Goal: Transaction & Acquisition: Subscribe to service/newsletter

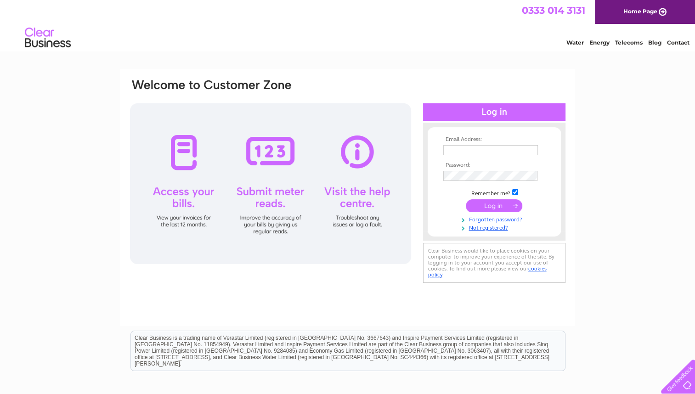
click at [490, 219] on link "Forgotten password?" at bounding box center [495, 218] width 104 height 9
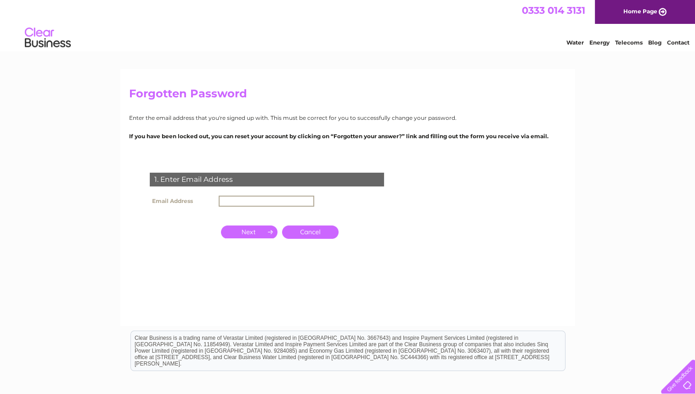
click at [257, 203] on input "text" at bounding box center [267, 201] width 96 height 11
type input "mayank.patel.26.04@gmail.com"
click at [258, 234] on input "button" at bounding box center [249, 231] width 56 height 13
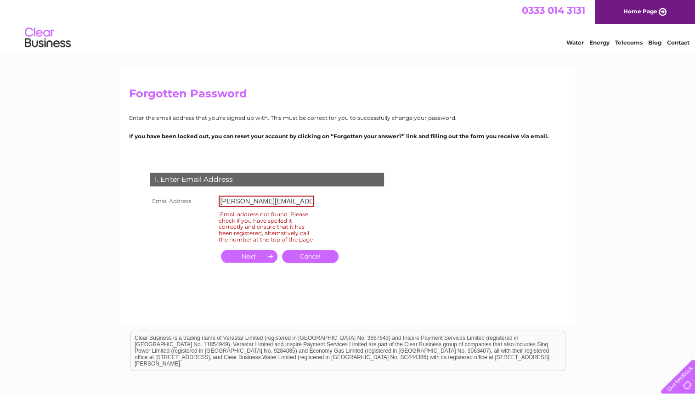
click at [254, 254] on td at bounding box center [249, 257] width 61 height 18
click at [253, 259] on input "button" at bounding box center [249, 256] width 56 height 13
click at [262, 258] on input "button" at bounding box center [249, 256] width 56 height 13
click at [275, 200] on input "mayank.patel.26.04@gmail.com" at bounding box center [267, 201] width 96 height 11
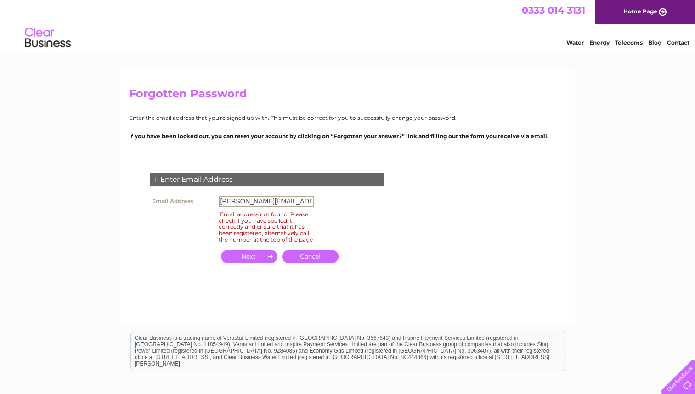
click at [259, 257] on input "button" at bounding box center [249, 256] width 56 height 13
click at [294, 263] on link "Cancel" at bounding box center [310, 256] width 56 height 13
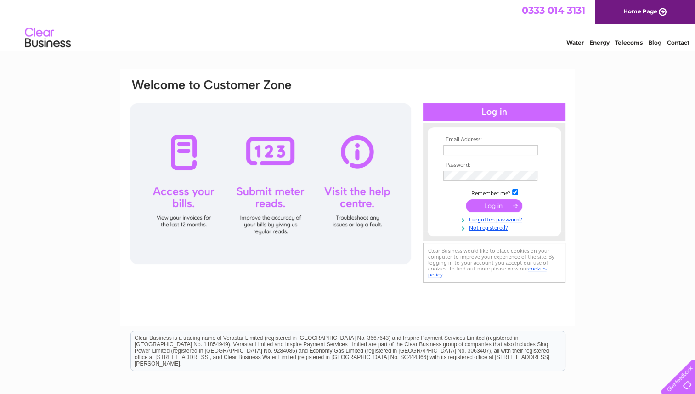
click at [478, 148] on input "text" at bounding box center [490, 150] width 95 height 10
type input "mayank.patel.26.04@gmail.com"
click at [466, 200] on input "submit" at bounding box center [494, 206] width 56 height 13
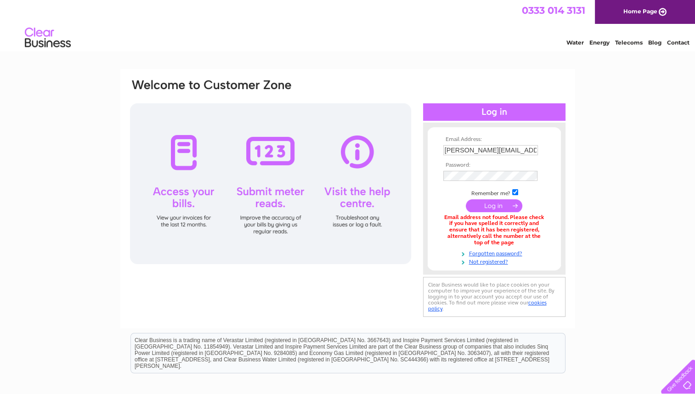
click at [481, 203] on input "submit" at bounding box center [494, 205] width 56 height 13
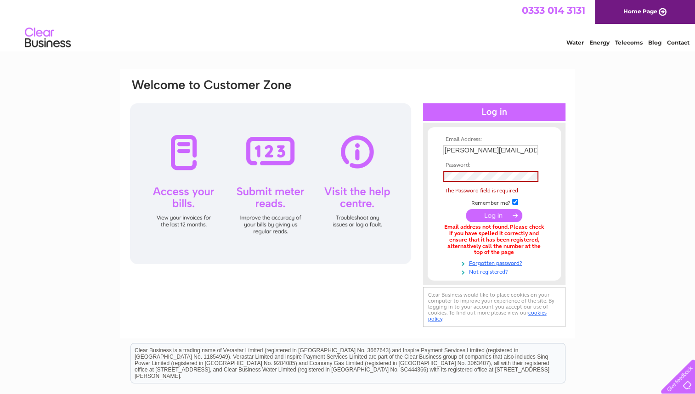
click at [482, 272] on link "Not registered?" at bounding box center [495, 271] width 104 height 9
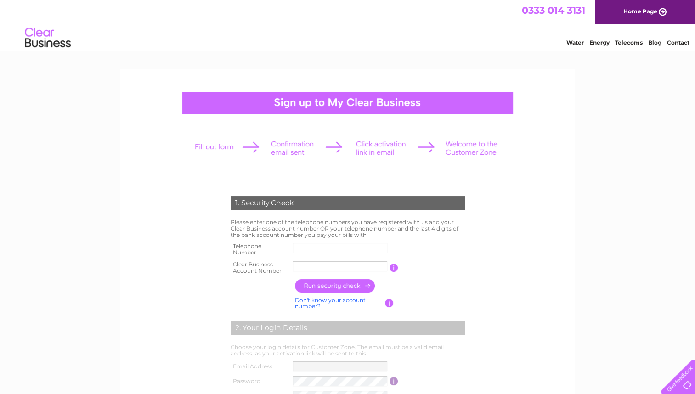
click at [314, 249] on input "text" at bounding box center [340, 248] width 95 height 10
type input "07966251405"
type input "Cafe"
click at [325, 264] on input "Cafe" at bounding box center [340, 266] width 95 height 10
